Goal: Information Seeking & Learning: Find specific fact

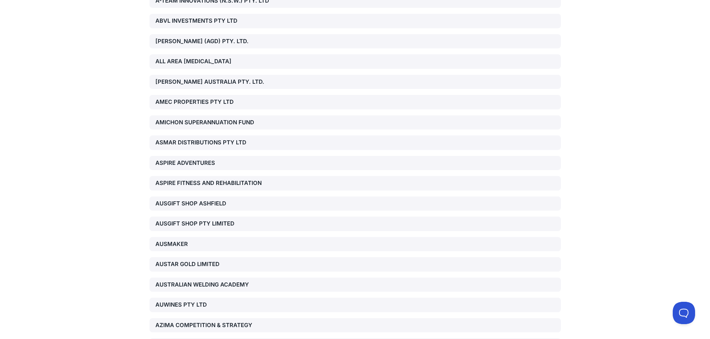
scroll to position [1230, 0]
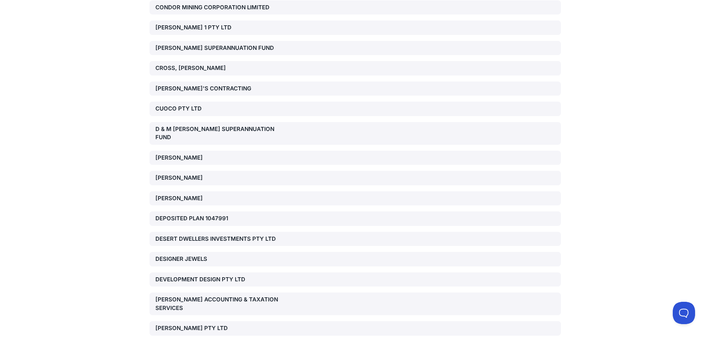
click at [193, 174] on div "[PERSON_NAME]" at bounding box center [220, 178] width 131 height 9
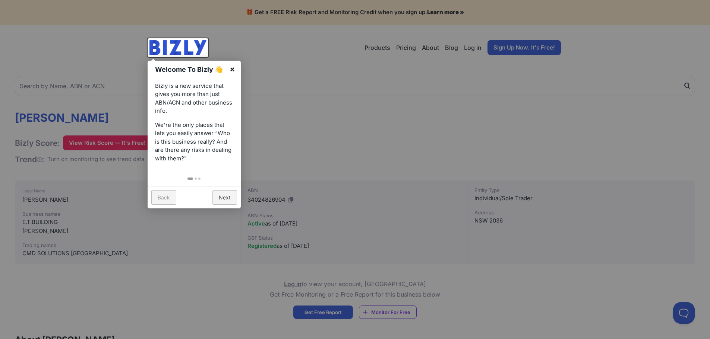
click at [230, 71] on link "×" at bounding box center [232, 69] width 17 height 17
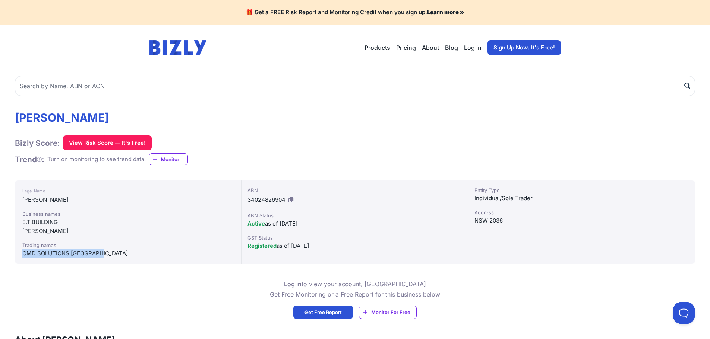
drag, startPoint x: 109, startPoint y: 251, endPoint x: 0, endPoint y: 253, distance: 108.8
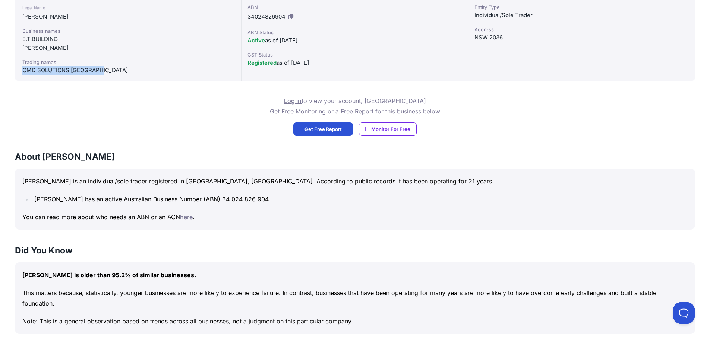
scroll to position [186, 0]
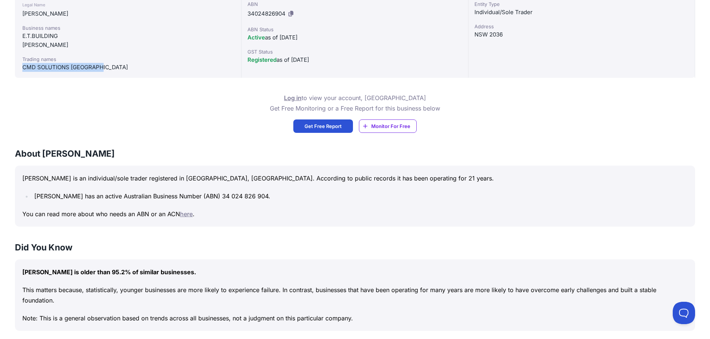
drag, startPoint x: 93, startPoint y: 197, endPoint x: 292, endPoint y: 191, distance: 198.6
click at [289, 192] on li "[PERSON_NAME] has an active Australian Business Number (ABN) 34 024 826 904." at bounding box center [359, 196] width 655 height 10
drag, startPoint x: 295, startPoint y: 202, endPoint x: 281, endPoint y: 200, distance: 14.7
click at [295, 202] on div "[PERSON_NAME] is an individual/sole trader registered in [GEOGRAPHIC_DATA], [GE…" at bounding box center [355, 196] width 680 height 61
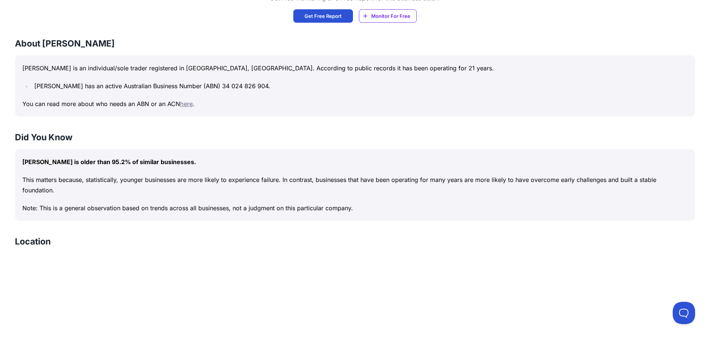
scroll to position [36, 0]
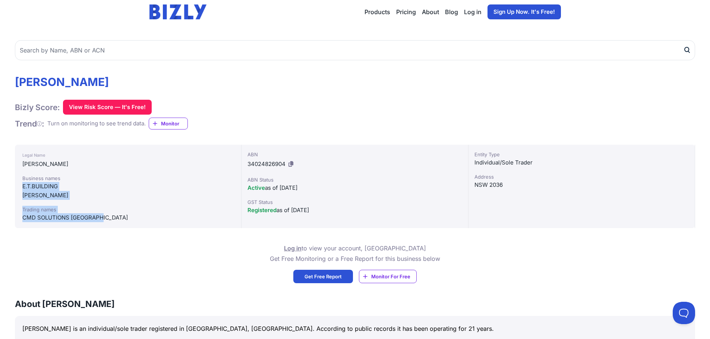
drag, startPoint x: 105, startPoint y: 215, endPoint x: 14, endPoint y: 184, distance: 96.0
copy div "E.T.BUILDING [PERSON_NAME] names CMD SOLUTIONS [GEOGRAPHIC_DATA]"
